Goal: Navigation & Orientation: Find specific page/section

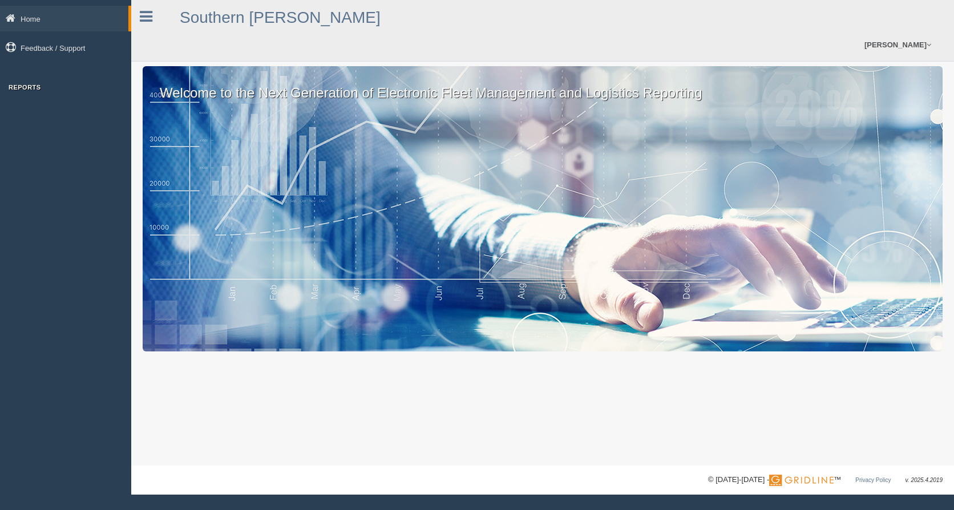
click at [37, 87] on h3 "Reports" at bounding box center [65, 87] width 131 height 7
click at [26, 82] on div "Home Feedback / Support Reports" at bounding box center [65, 51] width 131 height 91
click at [30, 89] on h3 "Reports" at bounding box center [65, 87] width 131 height 7
click at [227, 74] on p "Welcome to the Next Generation of Electronic Fleet Management and Logistics Rep…" at bounding box center [543, 84] width 800 height 37
click at [251, 93] on p "Welcome to the Next Generation of Electronic Fleet Management and Logistics Rep…" at bounding box center [543, 84] width 800 height 37
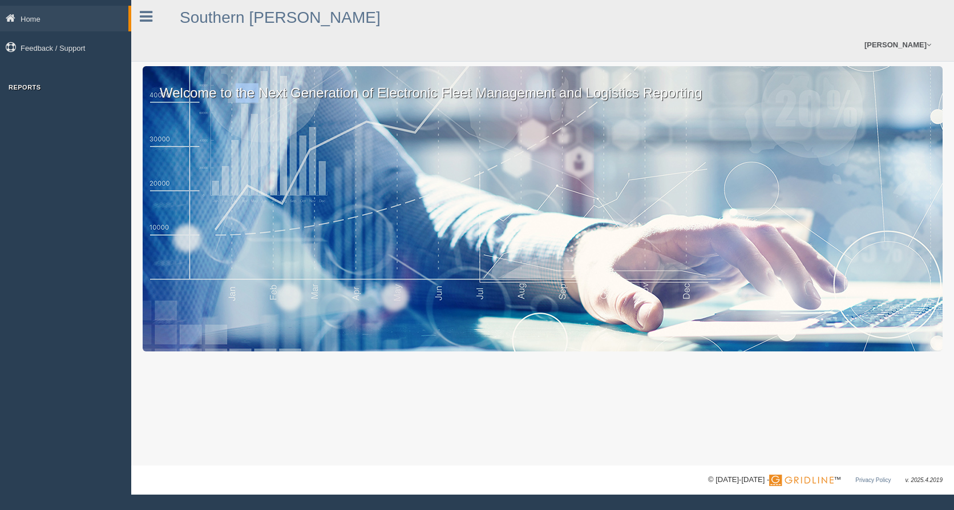
click at [251, 93] on p "Welcome to the Next Generation of Electronic Fleet Management and Logistics Rep…" at bounding box center [543, 84] width 800 height 37
click at [145, 25] on div at bounding box center [151, 12] width 40 height 25
click at [149, 14] on icon at bounding box center [146, 16] width 13 height 15
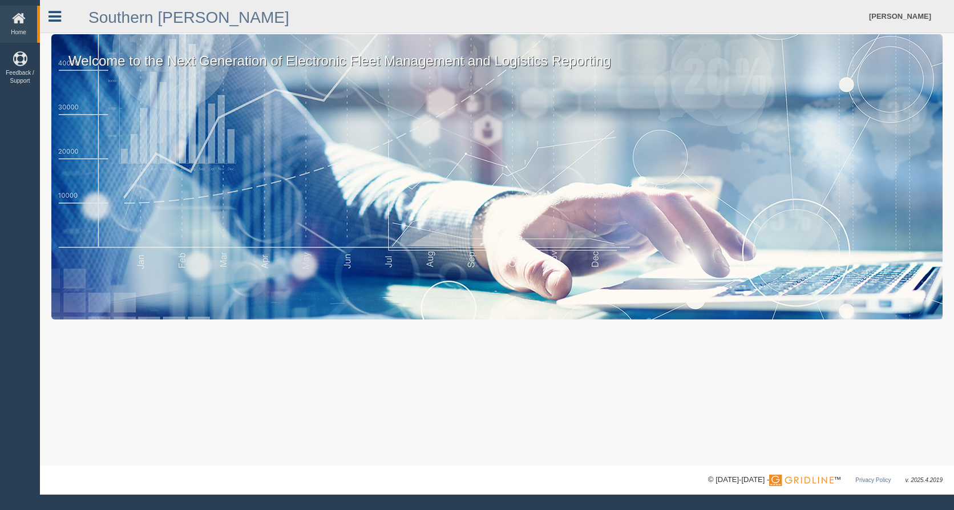
click at [51, 10] on icon at bounding box center [54, 16] width 13 height 15
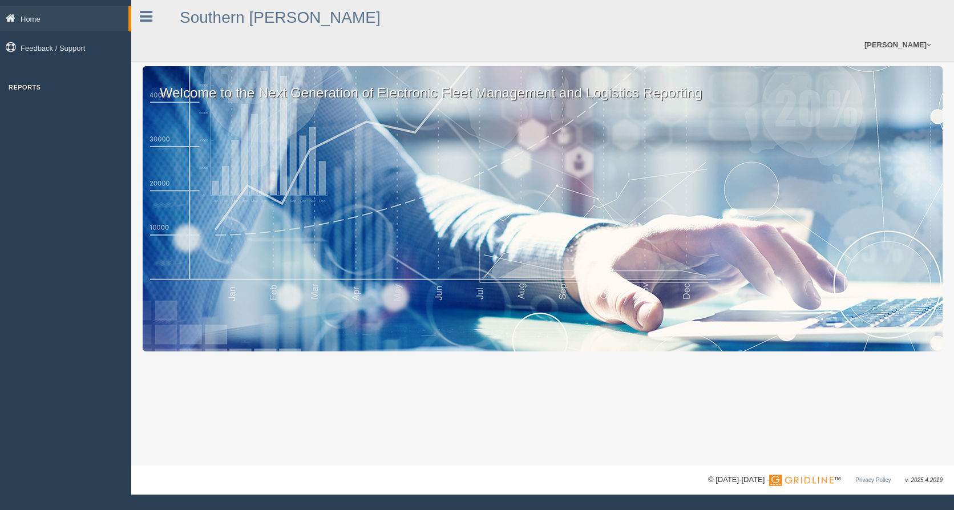
click at [23, 15] on link "Home" at bounding box center [64, 19] width 128 height 26
click at [21, 89] on h3 "Reports" at bounding box center [65, 87] width 131 height 7
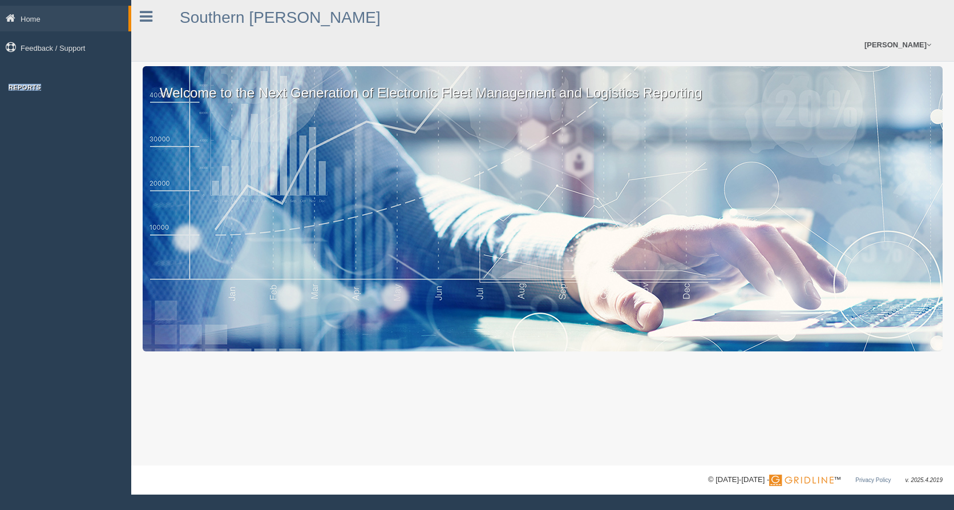
click at [21, 89] on h3 "Reports" at bounding box center [65, 87] width 131 height 7
drag, startPoint x: 21, startPoint y: 89, endPoint x: 75, endPoint y: 156, distance: 86.4
click at [75, 156] on div "Home Feedback / Support Reports" at bounding box center [65, 255] width 131 height 510
click at [919, 29] on link "[PERSON_NAME]" at bounding box center [898, 45] width 78 height 33
